Goal: Obtain resource: Download file/media

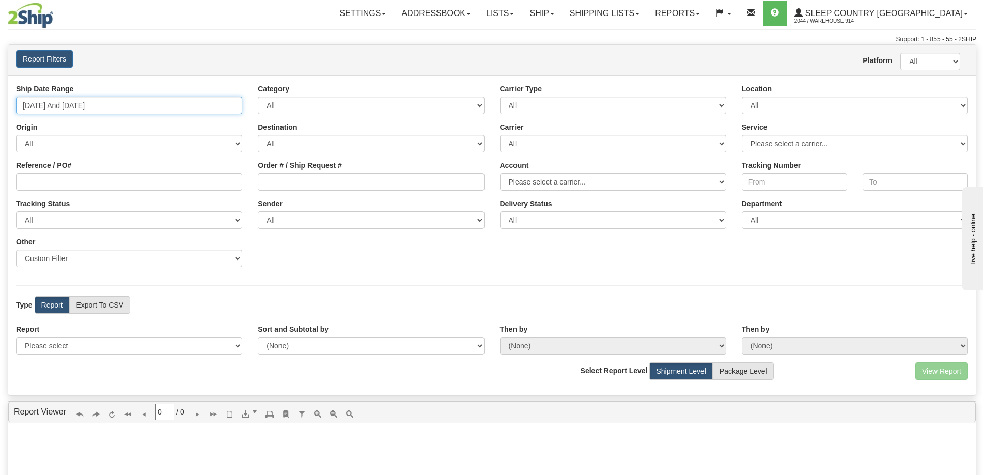
click at [208, 105] on input "[DATE] And [DATE]" at bounding box center [129, 106] width 226 height 18
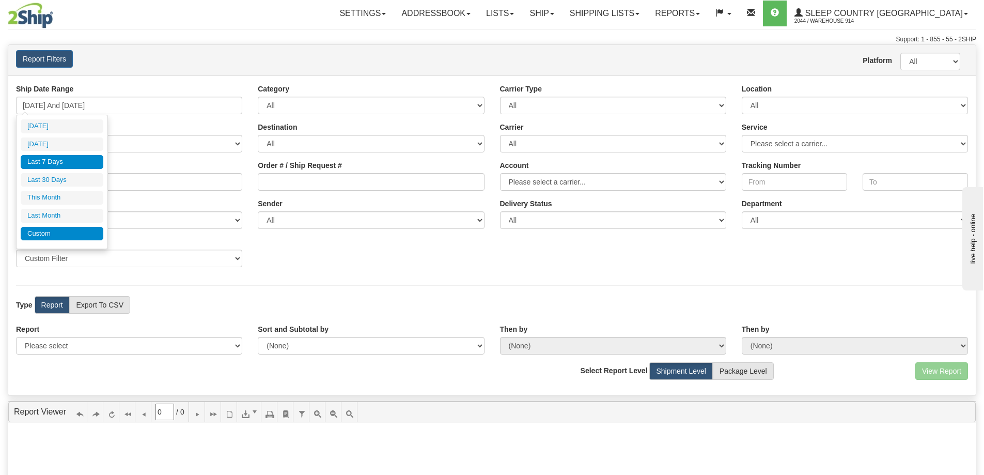
click at [37, 231] on li "Custom" at bounding box center [62, 234] width 83 height 14
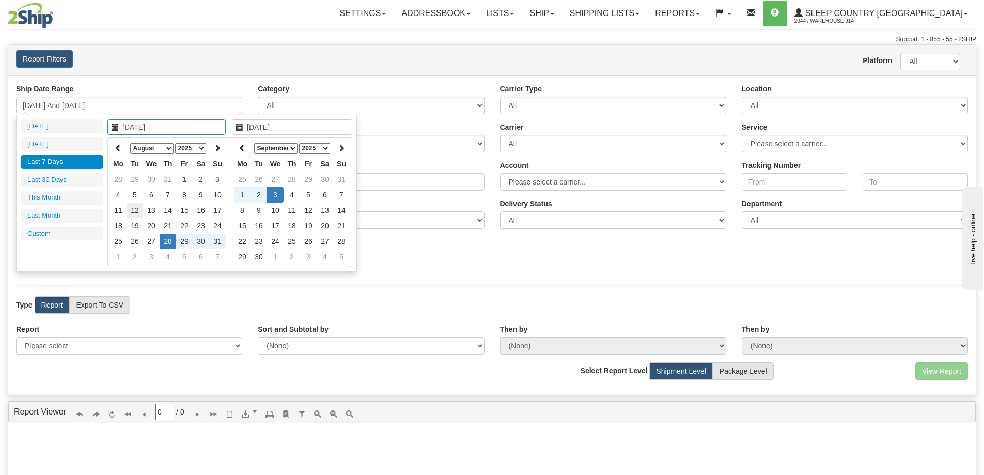
type input "[DATE]"
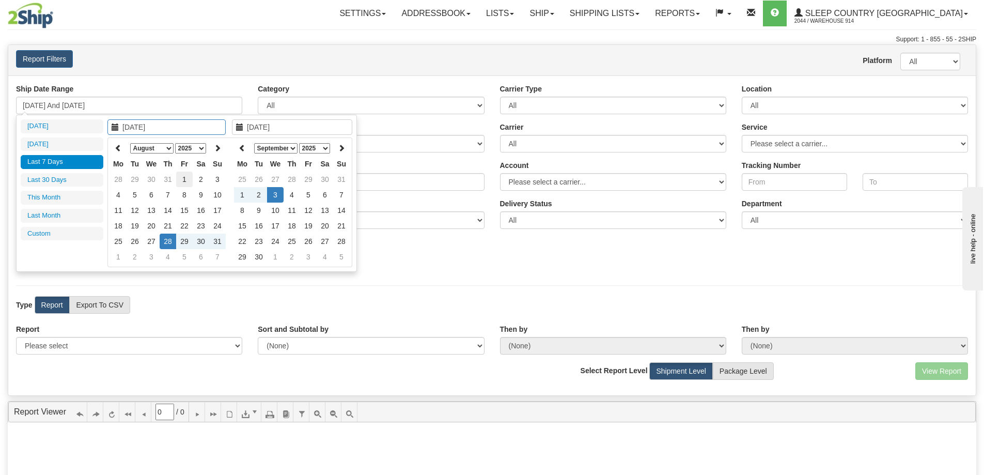
click at [185, 180] on td "1" at bounding box center [184, 179] width 17 height 15
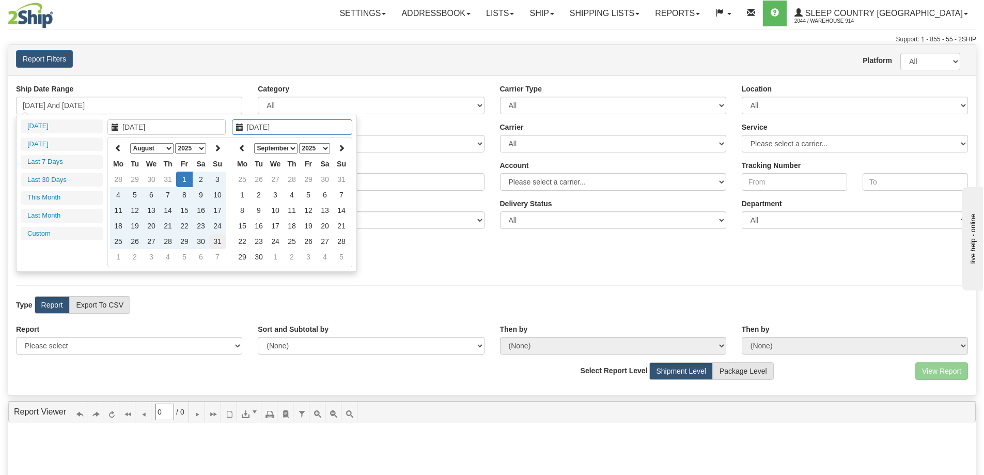
type input "[DATE]"
click at [182, 132] on input "[DATE]" at bounding box center [166, 126] width 118 height 15
click at [169, 177] on td "31" at bounding box center [168, 179] width 17 height 15
type input "[DATE]"
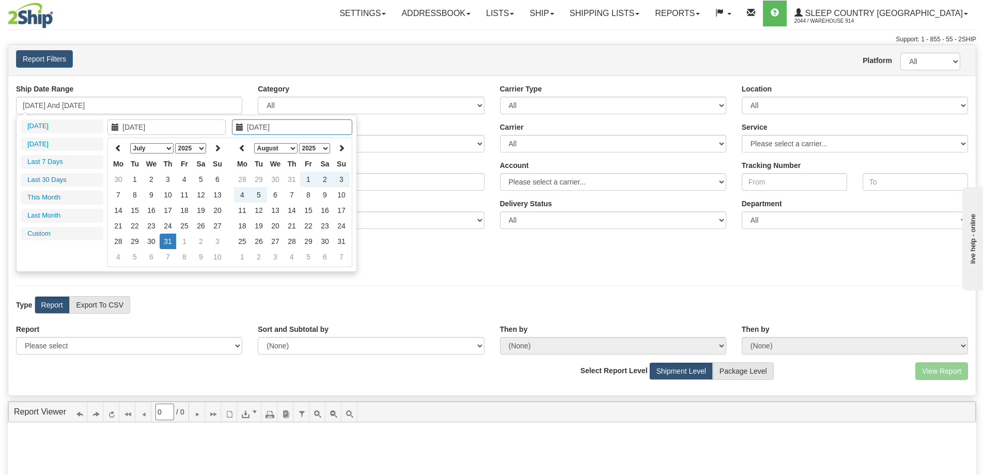
type input "[DATE]"
click at [170, 241] on td "31" at bounding box center [168, 240] width 17 height 15
type input "[DATE] And [DATE]"
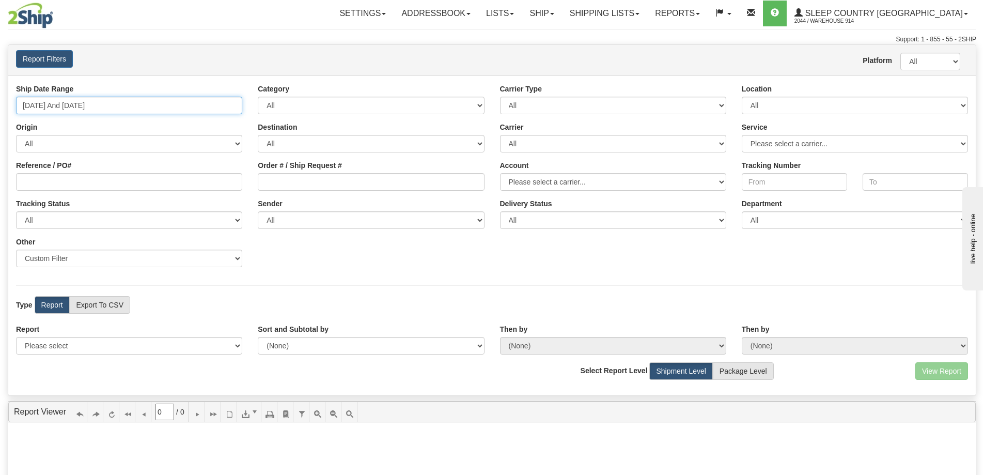
click at [118, 102] on input "[DATE] And [DATE]" at bounding box center [129, 106] width 226 height 18
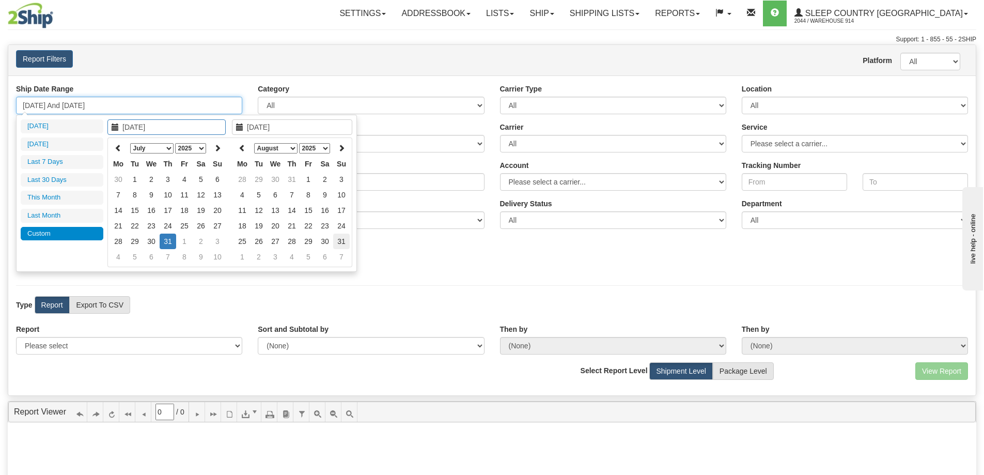
type input "[DATE]"
click at [340, 240] on td "31" at bounding box center [341, 240] width 17 height 15
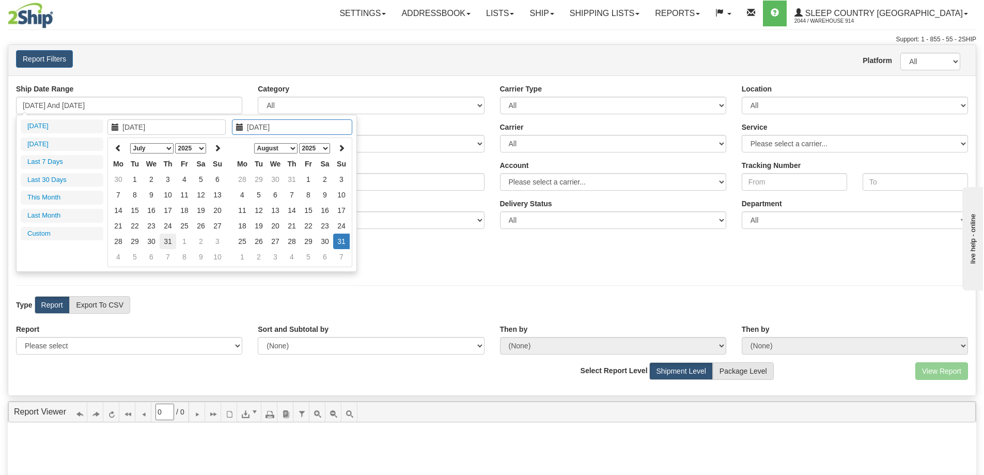
type input "[DATE]"
click at [173, 244] on td "31" at bounding box center [168, 240] width 17 height 15
type input "[DATE]"
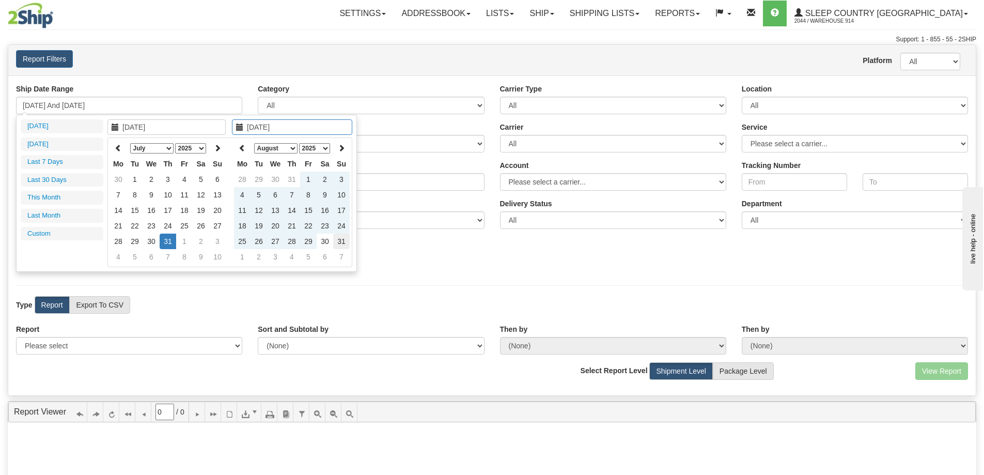
type input "[DATE]"
click at [342, 242] on td "31" at bounding box center [341, 240] width 17 height 15
type input "[DATE] And [DATE]"
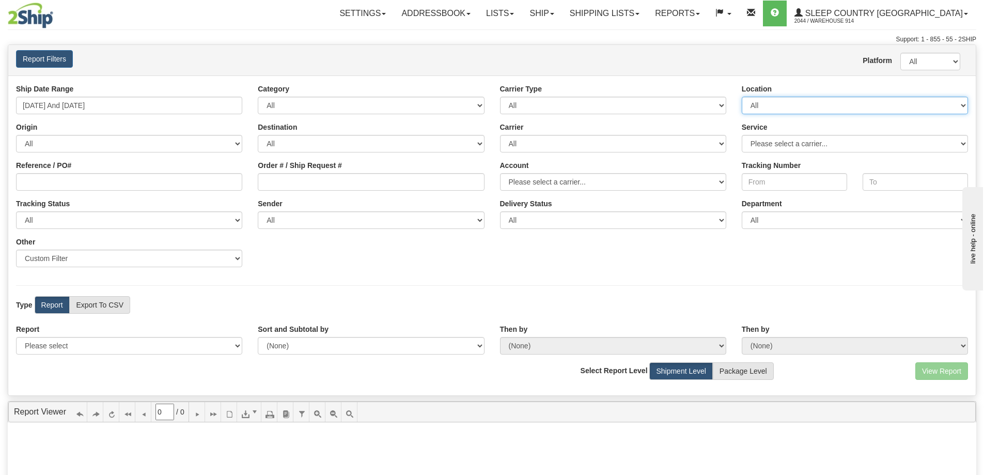
click at [758, 104] on select "All 9009 914 BEDDN CASPC END SLE ZINUC" at bounding box center [855, 106] width 226 height 18
select select "7603"
click at [742, 97] on select "All 9009 914 BEDDN CASPC END SLE ZINUC" at bounding box center [855, 106] width 226 height 18
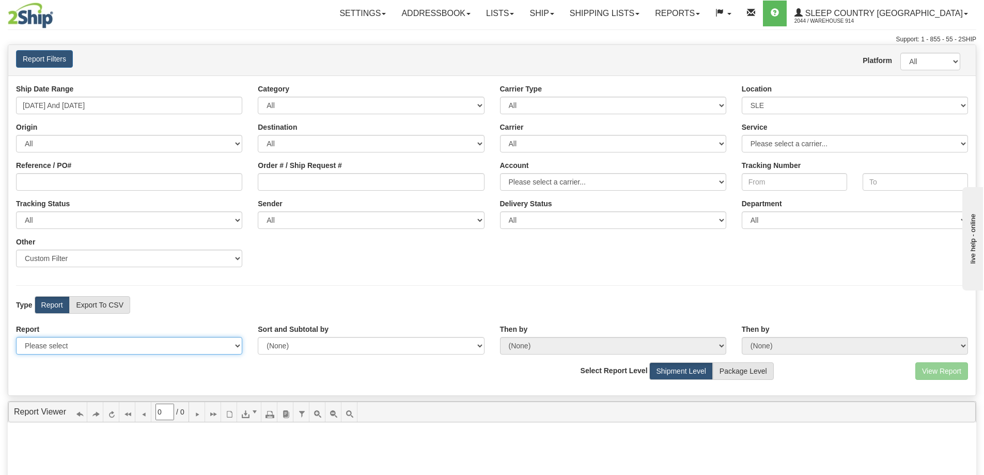
click at [34, 345] on select "Please select 1 Line Shipment Report Address Detail Basic Shipment Overview Can…" at bounding box center [129, 346] width 226 height 18
select select "Users\Contents Detail.trdx"
click at [16, 337] on select "Please select 1 Line Shipment Report Address Detail Basic Shipment Overview Can…" at bounding box center [129, 346] width 226 height 18
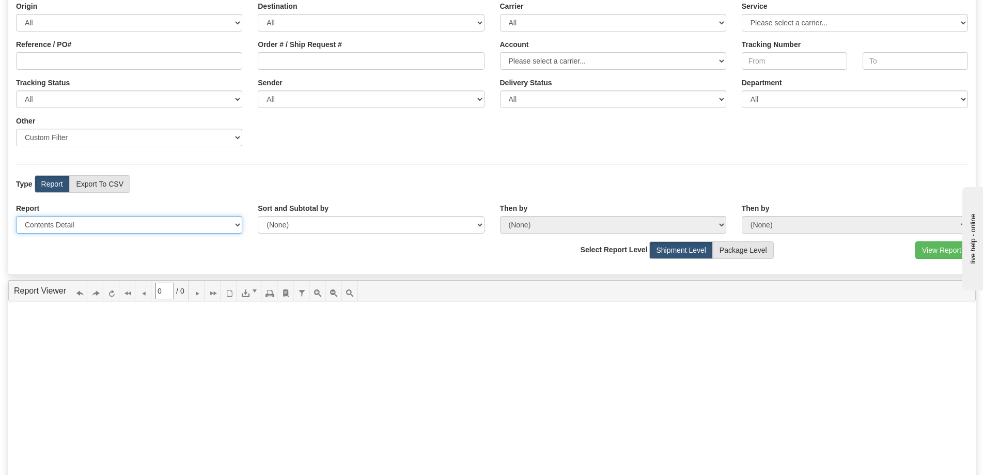
scroll to position [52, 0]
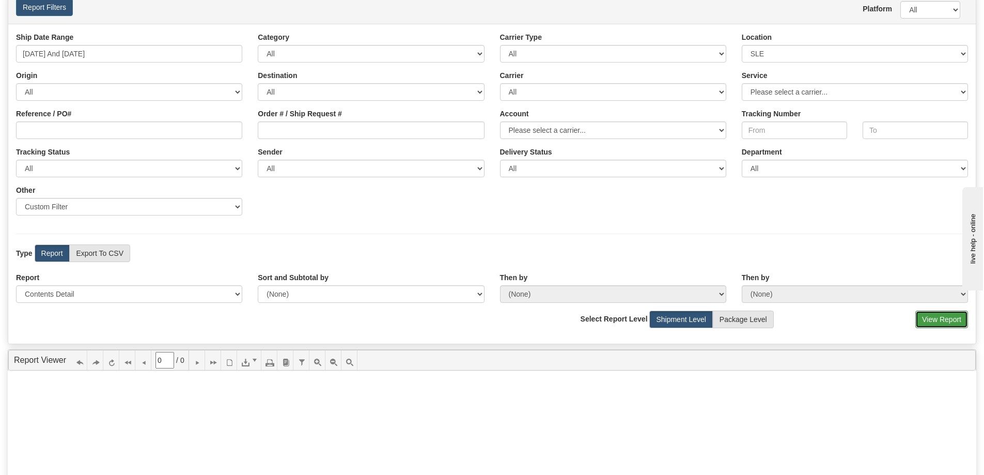
click at [923, 324] on button "View Report" at bounding box center [941, 319] width 53 height 18
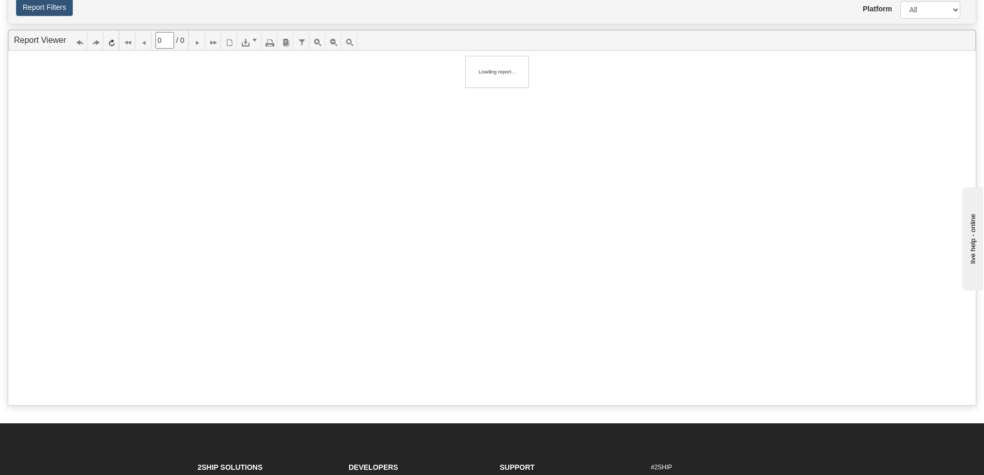
type input "1"
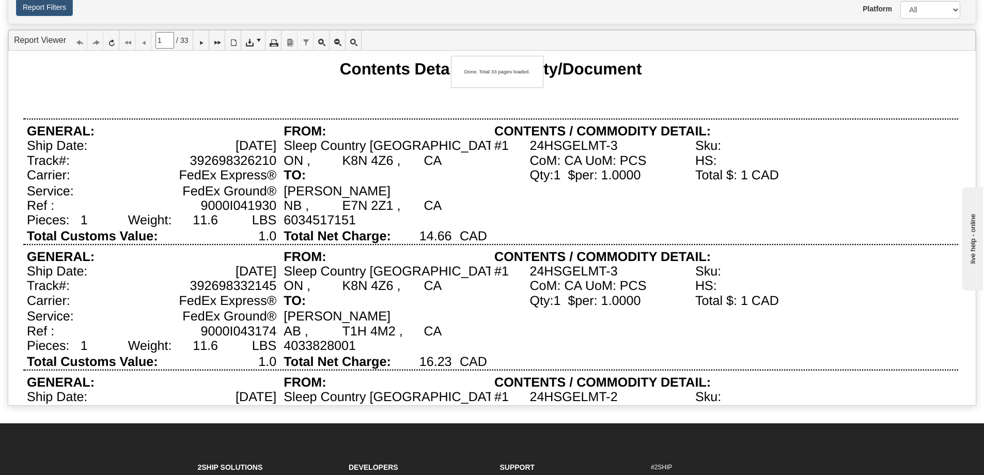
scroll to position [0, 0]
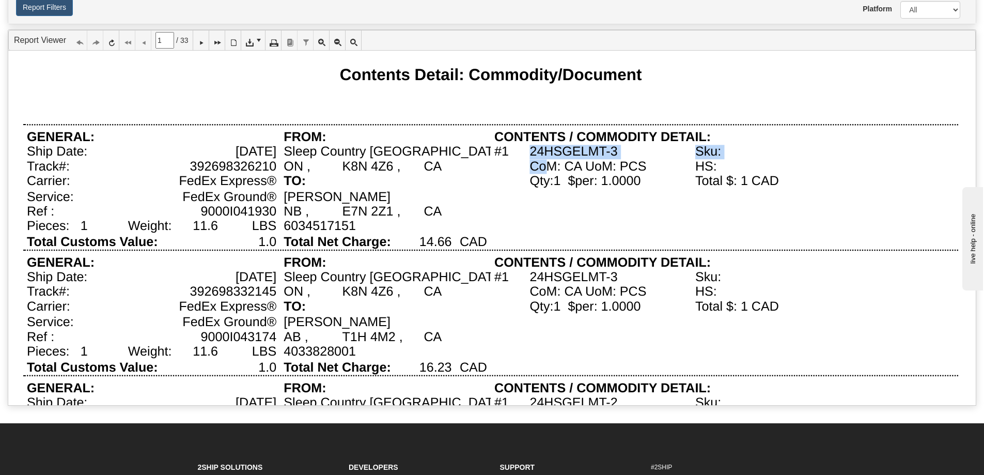
drag, startPoint x: 622, startPoint y: 150, endPoint x: 546, endPoint y: 160, distance: 76.5
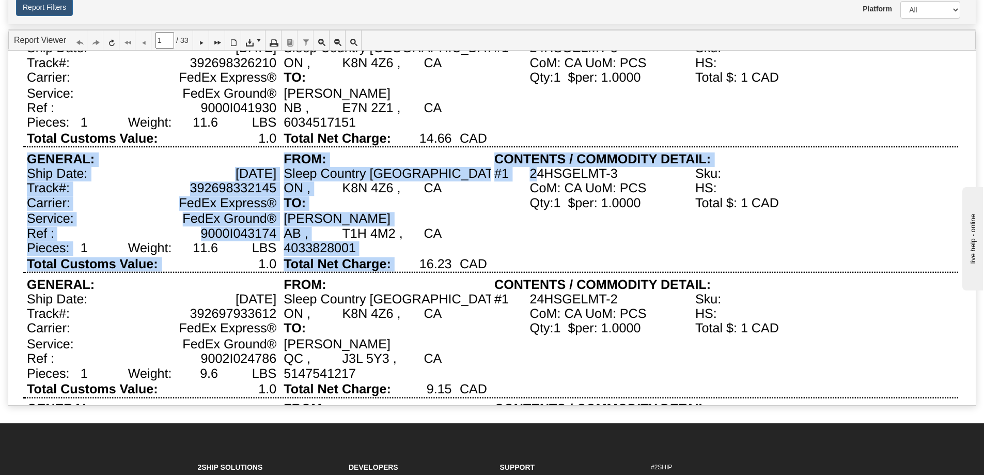
drag, startPoint x: 579, startPoint y: 201, endPoint x: 540, endPoint y: 168, distance: 50.2
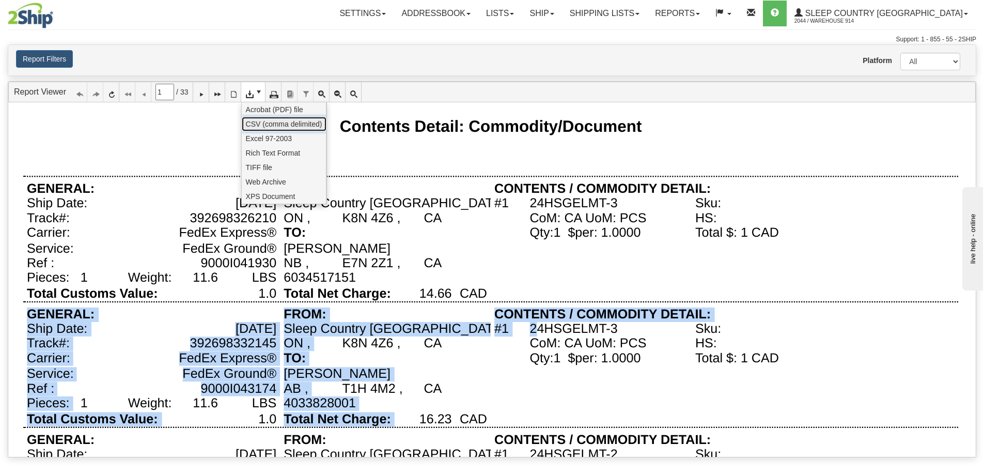
click at [263, 123] on span "CSV (comma delimited)" at bounding box center [284, 124] width 76 height 10
